Goal: Information Seeking & Learning: Learn about a topic

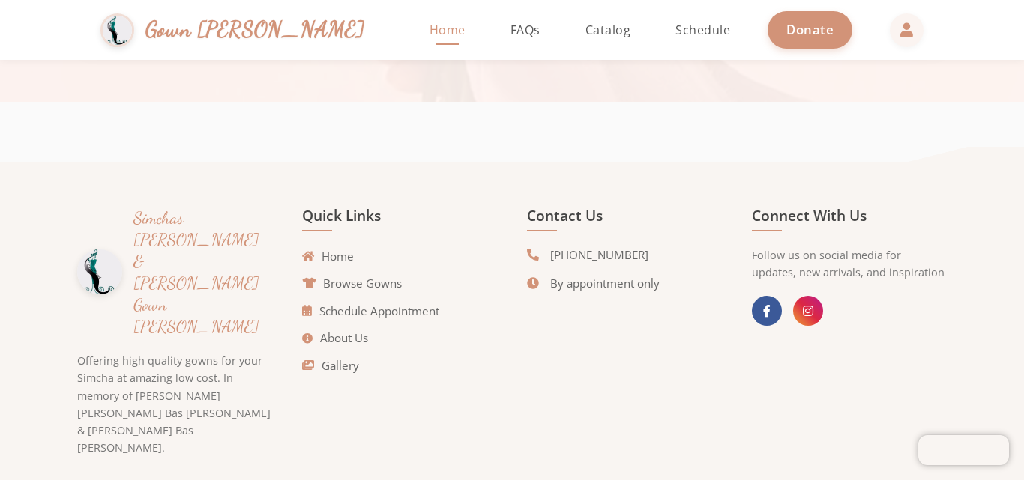
scroll to position [3403, 0]
click at [348, 337] on link "About Us" at bounding box center [339, 336] width 66 height 17
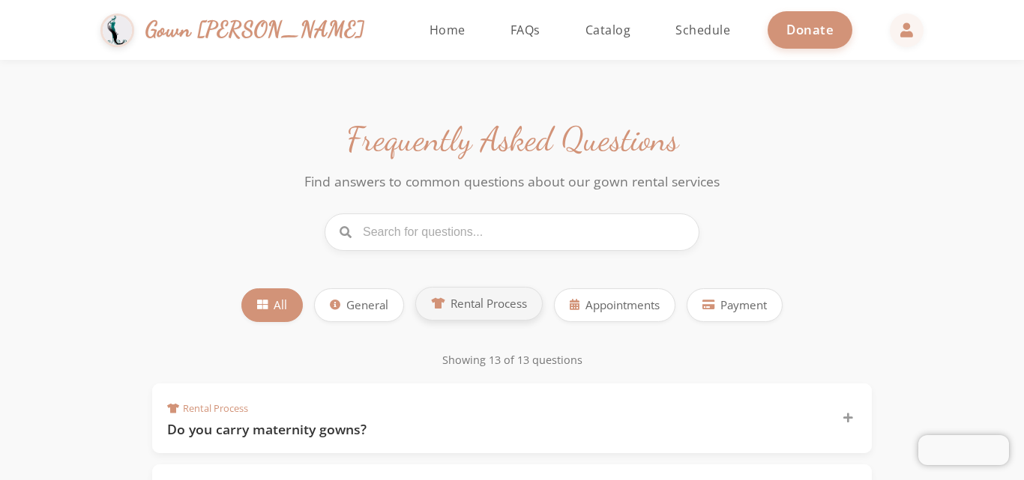
click at [493, 306] on span "Rental Process" at bounding box center [488, 303] width 76 height 17
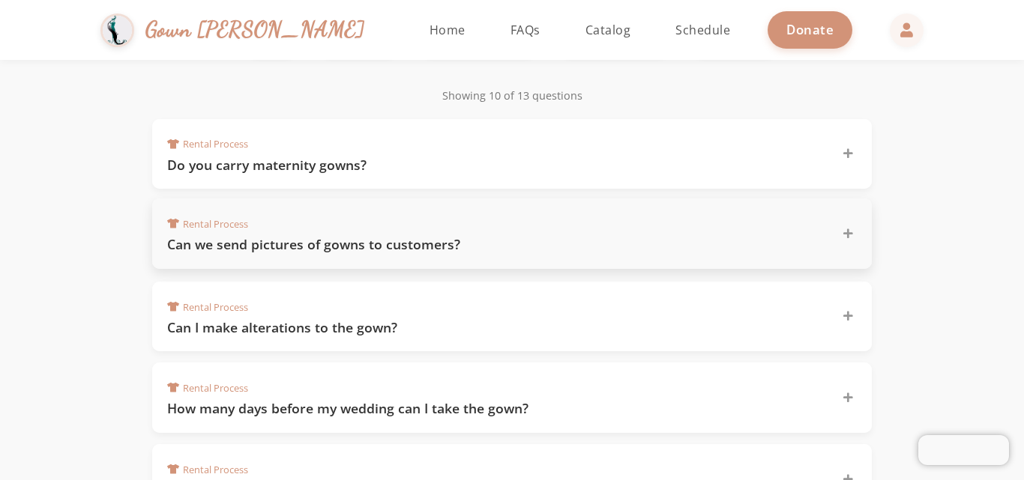
scroll to position [300, 0]
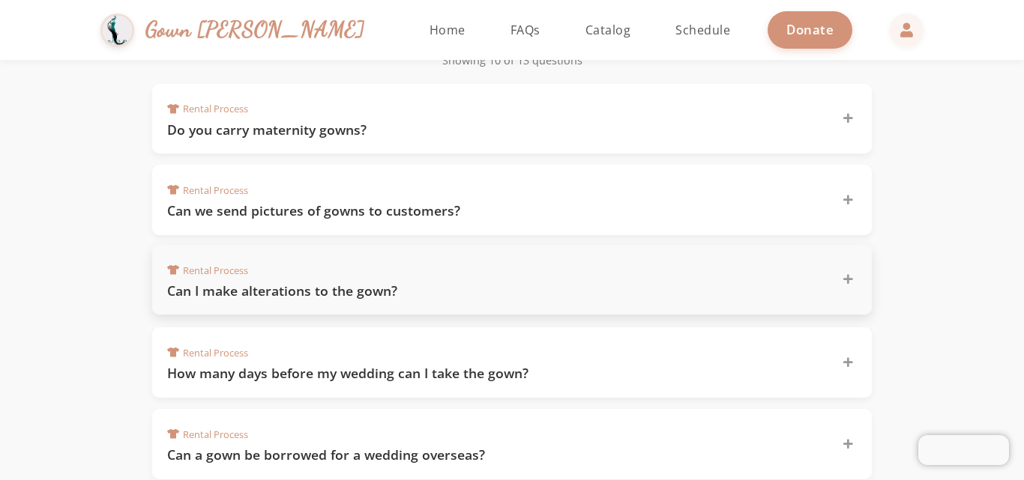
click at [349, 297] on h3 "Can I make alterations to the gown?" at bounding box center [495, 291] width 657 height 19
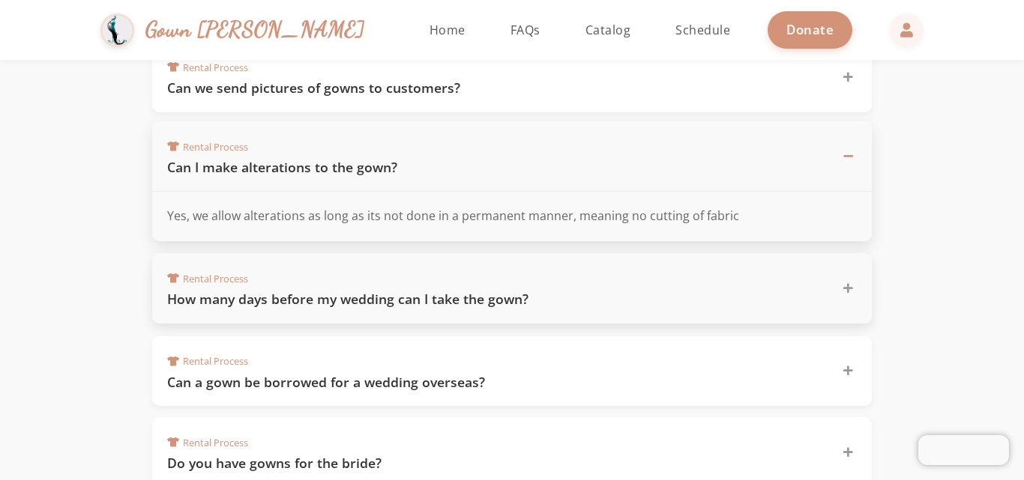
scroll to position [450, 0]
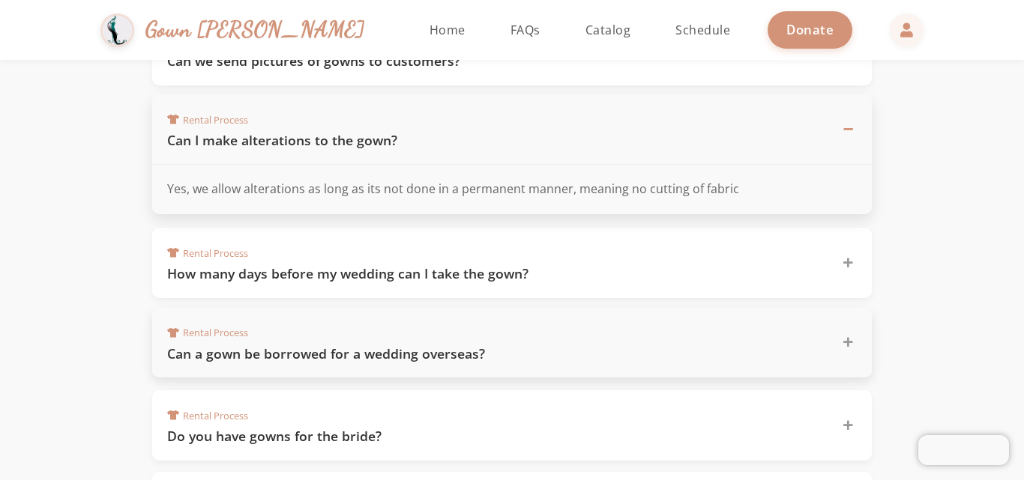
click at [326, 364] on div "Rental Process Can a gown be borrowed for a wedding overseas?" at bounding box center [511, 343] width 719 height 70
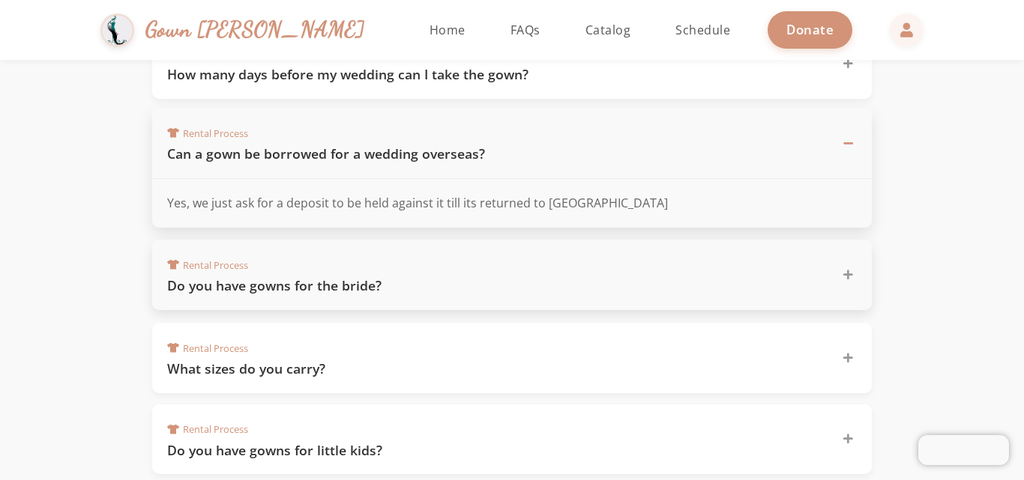
scroll to position [600, 0]
click at [304, 294] on h3 "Do you have gowns for the bride?" at bounding box center [495, 285] width 657 height 19
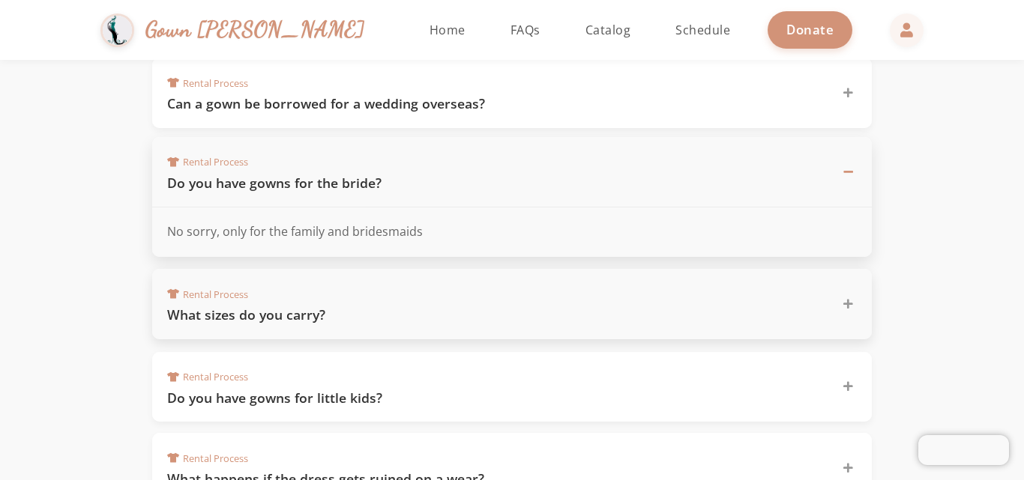
scroll to position [675, 0]
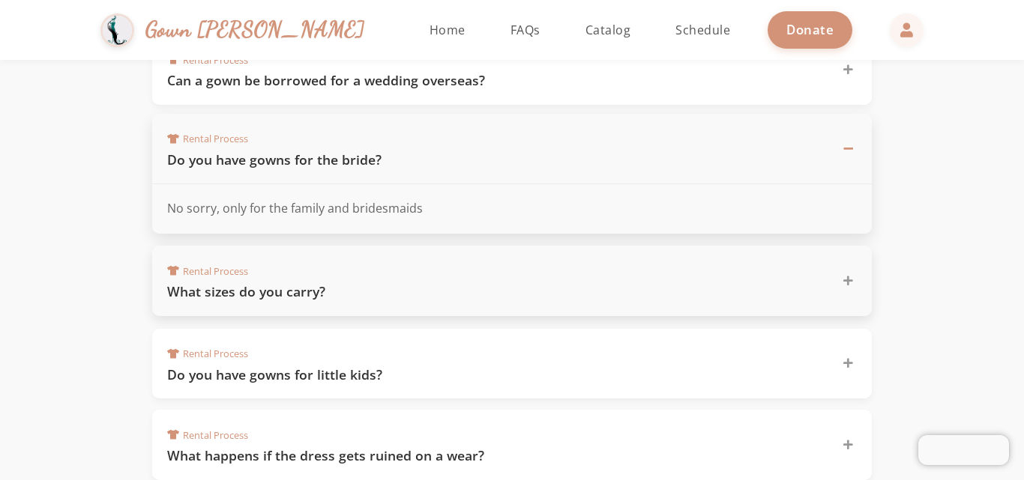
click at [342, 280] on div "Rental Process What sizes do you carry?" at bounding box center [503, 281] width 672 height 40
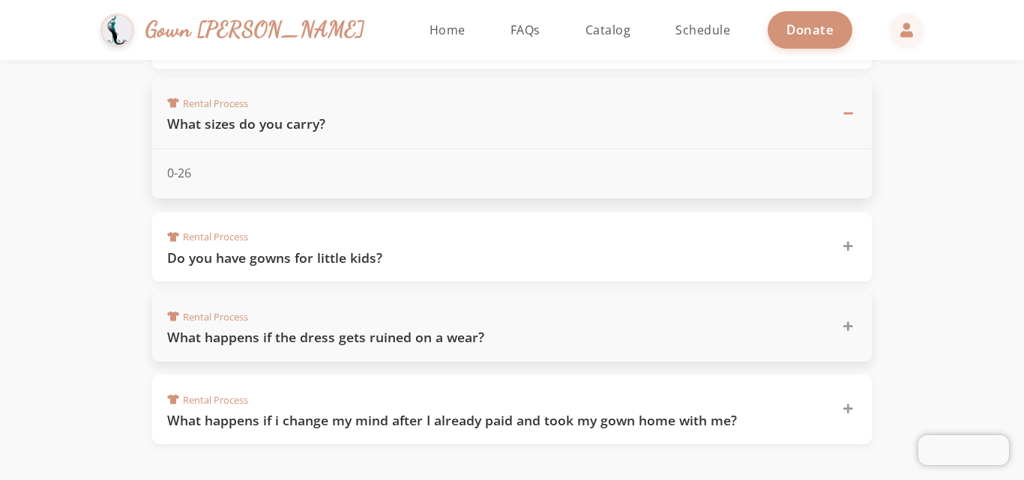
scroll to position [824, 0]
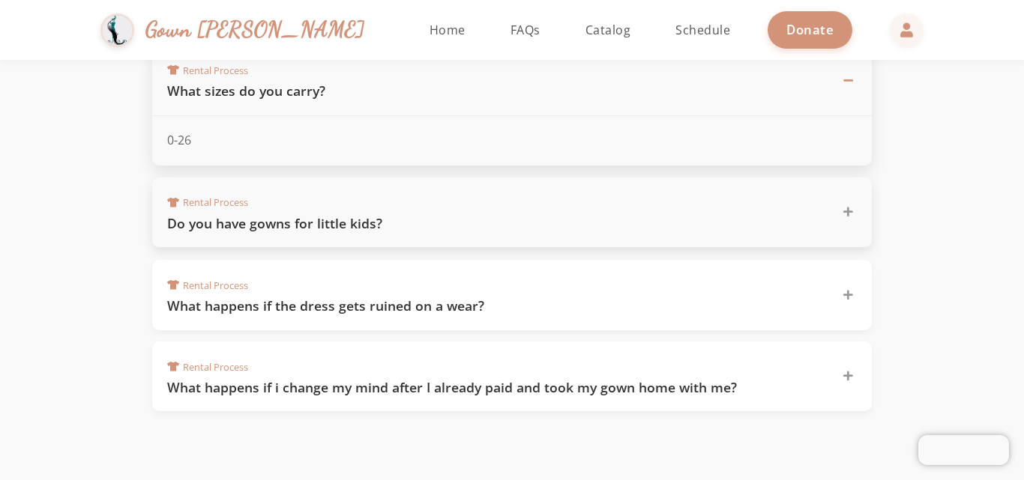
click at [407, 226] on h3 "Do you have gowns for little kids?" at bounding box center [495, 223] width 657 height 19
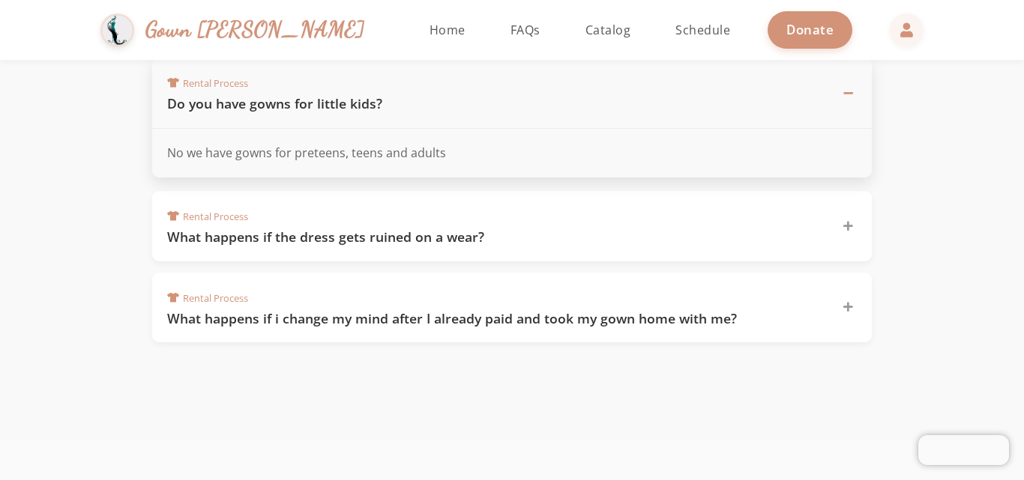
scroll to position [899, 0]
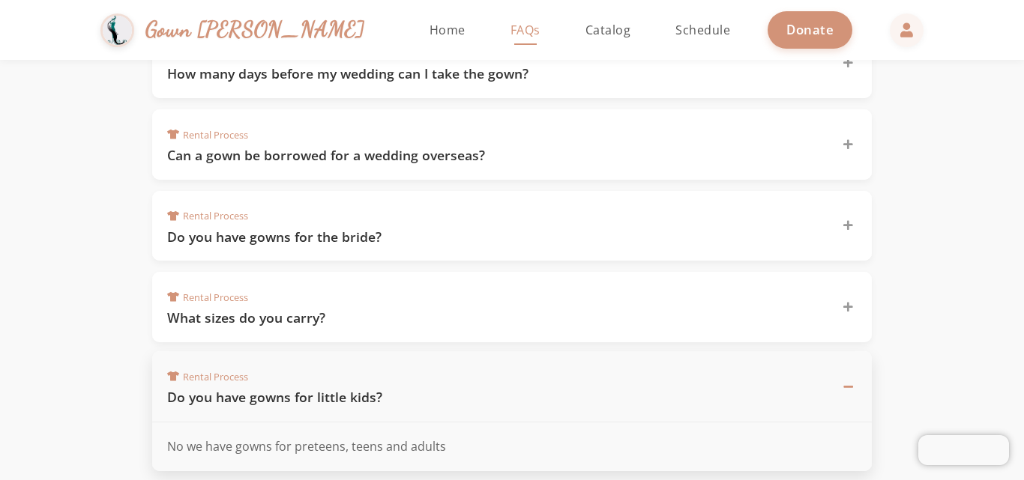
click at [510, 34] on span "FAQs" at bounding box center [525, 30] width 30 height 16
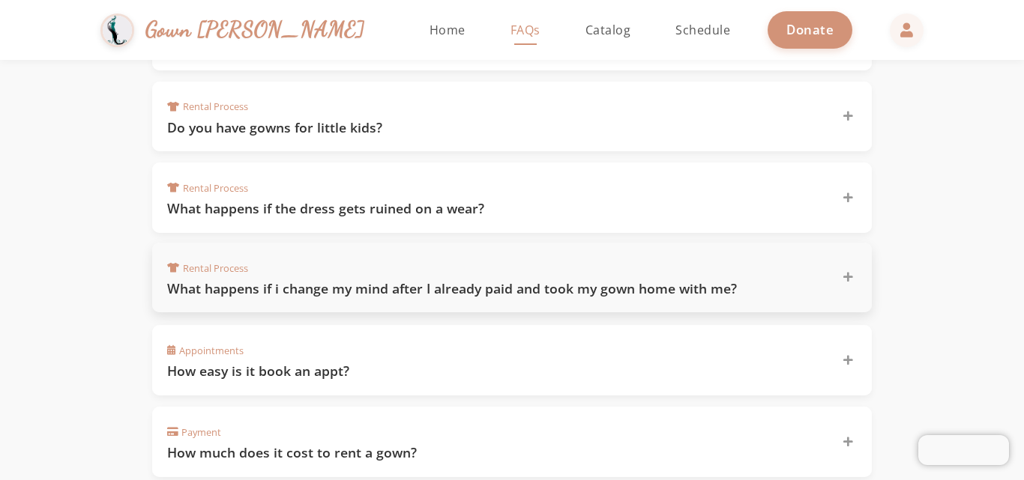
scroll to position [1028, 0]
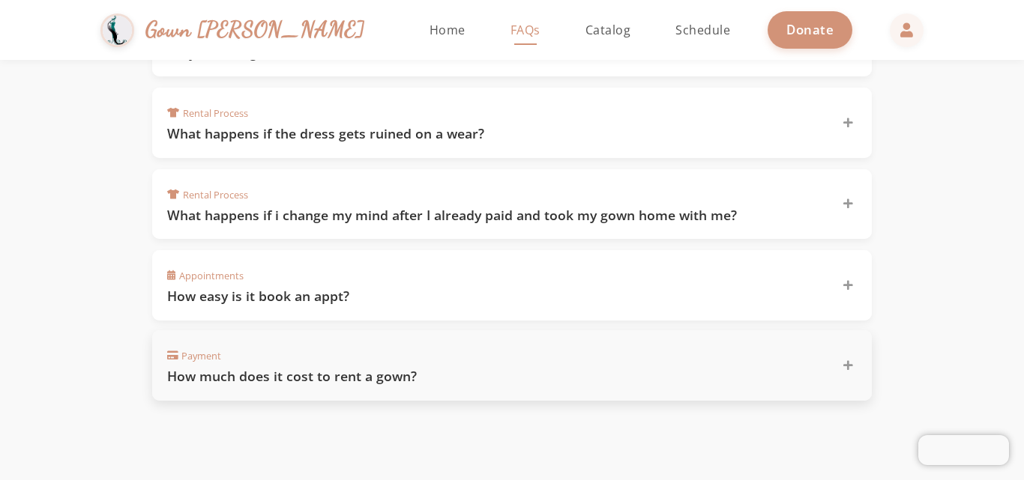
click at [310, 384] on h3 "How much does it cost to rent a gown?" at bounding box center [495, 376] width 657 height 19
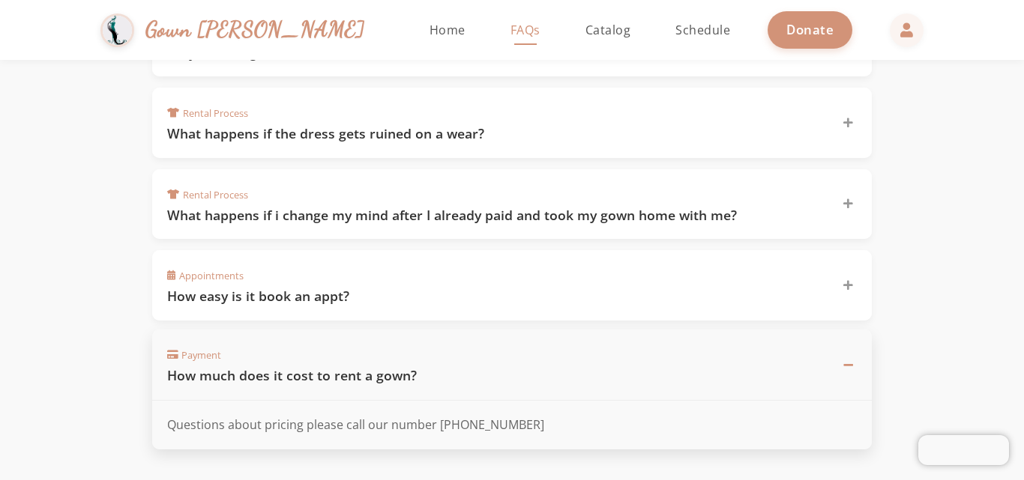
scroll to position [1103, 0]
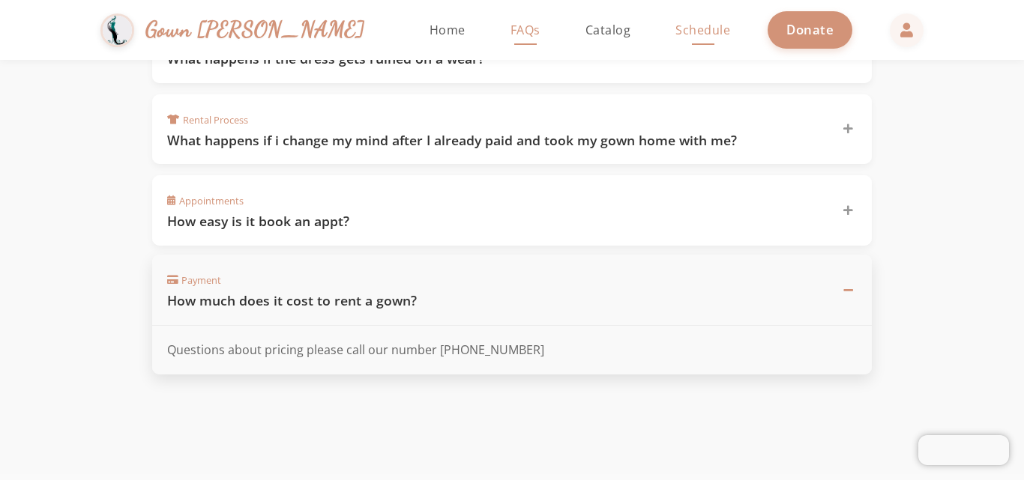
click at [675, 25] on span "Schedule" at bounding box center [702, 30] width 55 height 16
